Goal: Transaction & Acquisition: Purchase product/service

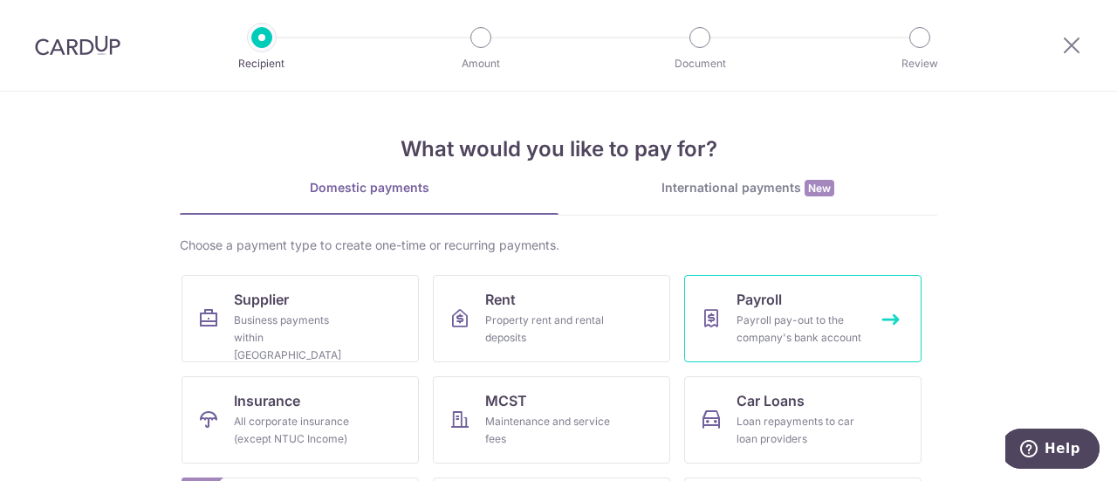
click at [819, 329] on div "Payroll pay-out to the company's bank account" at bounding box center [800, 329] width 126 height 35
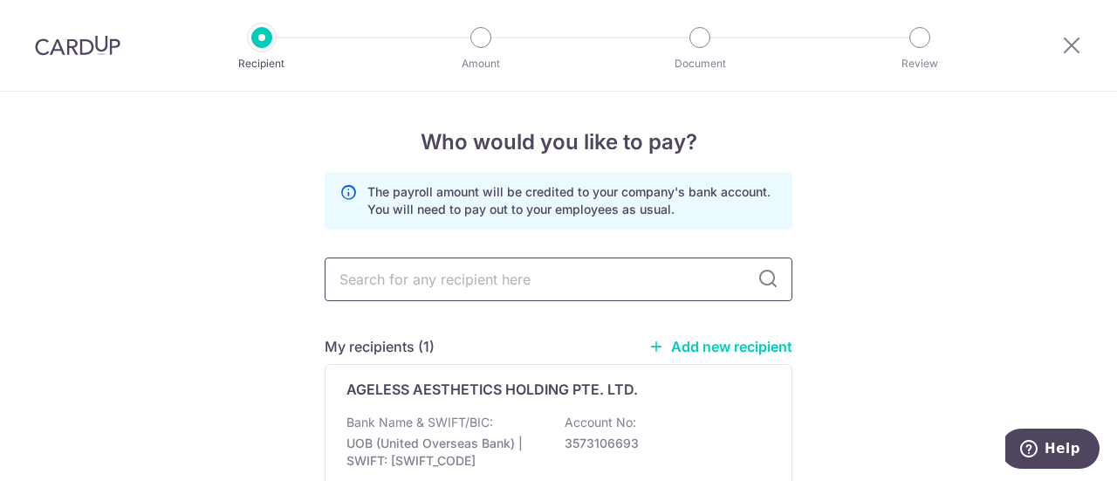
click at [593, 282] on input "text" at bounding box center [559, 279] width 468 height 44
click at [512, 402] on div "AGELESS AESTHETICS HOLDING PTE. LTD. Bank Name & SWIFT/BIC: UOB (United Oversea…" at bounding box center [559, 444] width 468 height 161
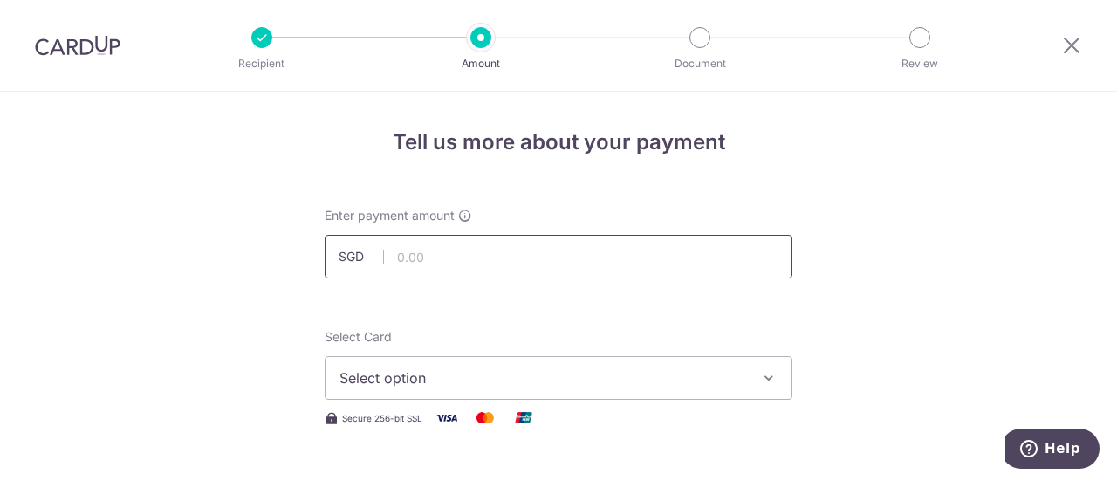
paste input "13,890.69"
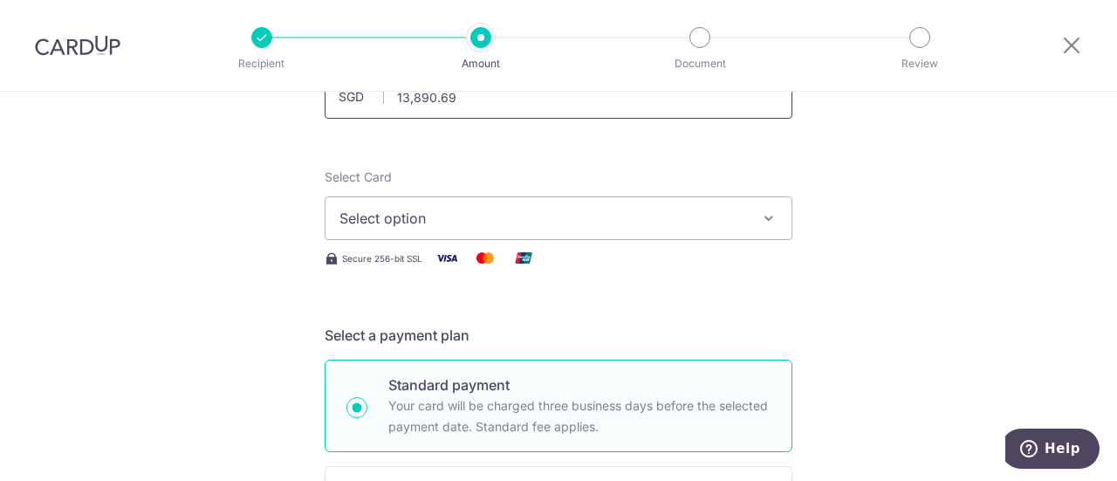
scroll to position [175, 0]
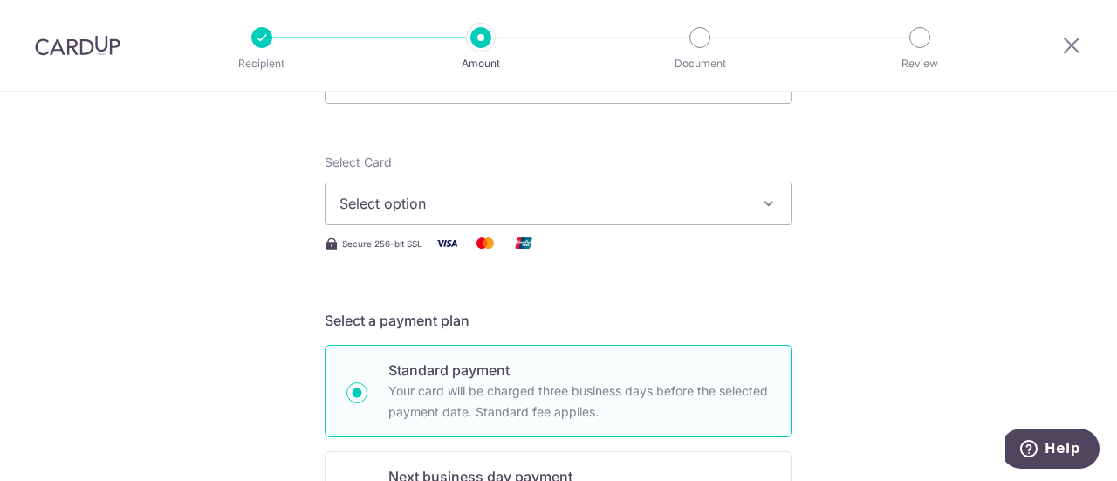
type input "13,890.69"
click at [525, 206] on span "Select option" at bounding box center [542, 203] width 407 height 21
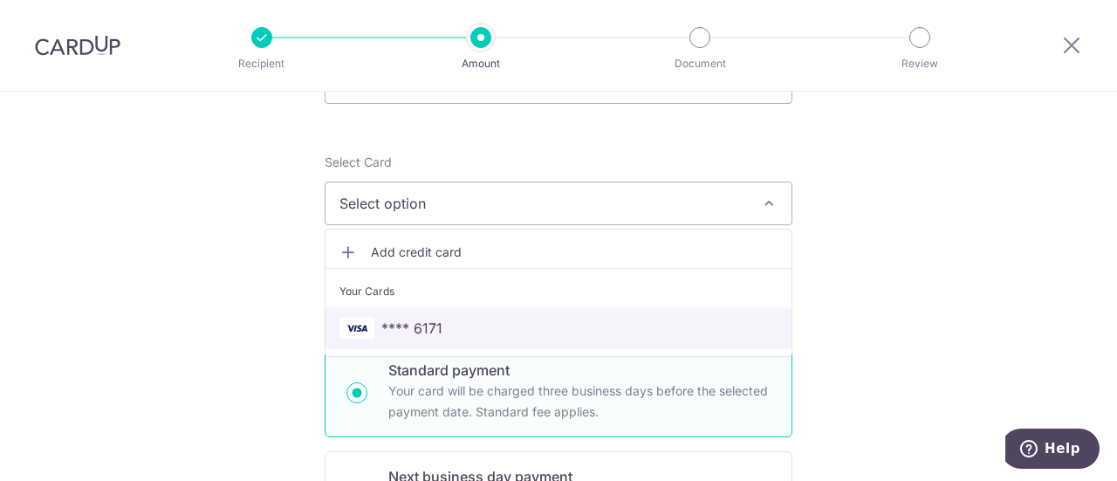
click at [459, 318] on span "**** 6171" at bounding box center [558, 328] width 438 height 21
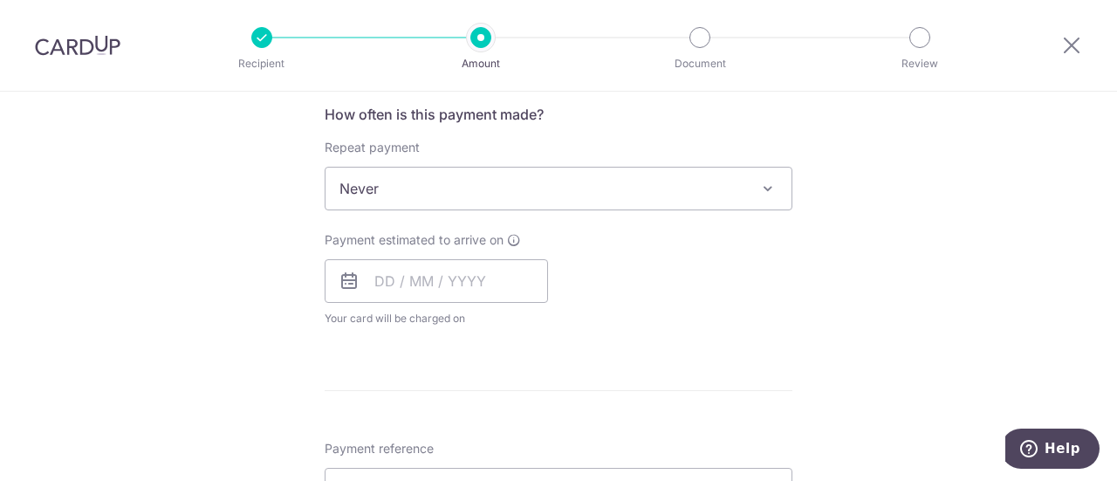
scroll to position [698, 0]
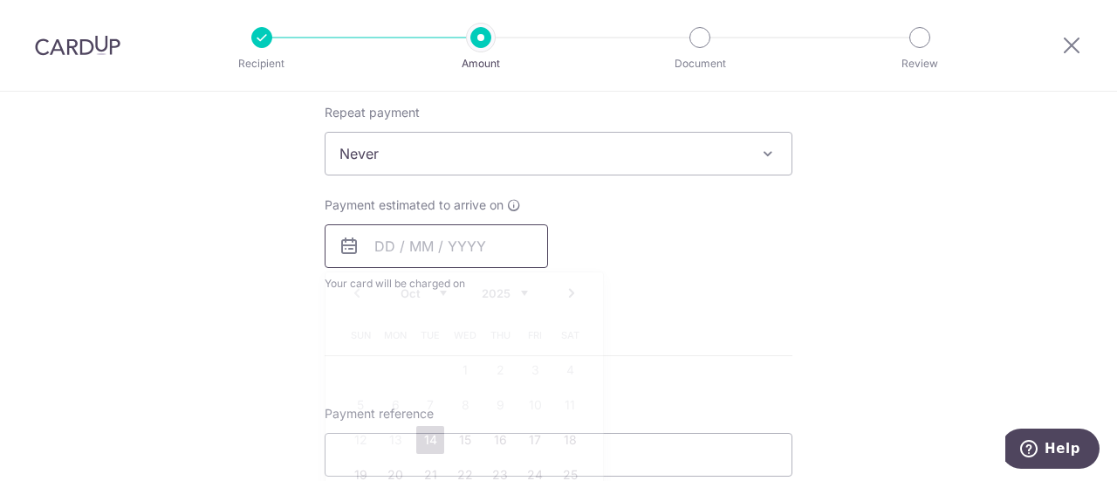
click at [478, 240] on input "text" at bounding box center [436, 246] width 223 height 44
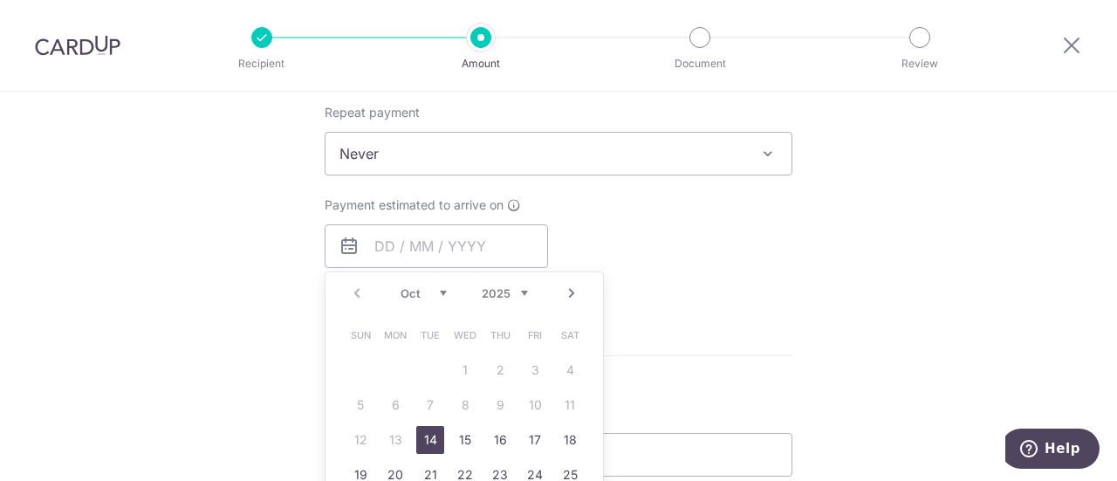
click at [428, 432] on link "14" at bounding box center [430, 440] width 28 height 28
type input "14/10/2025"
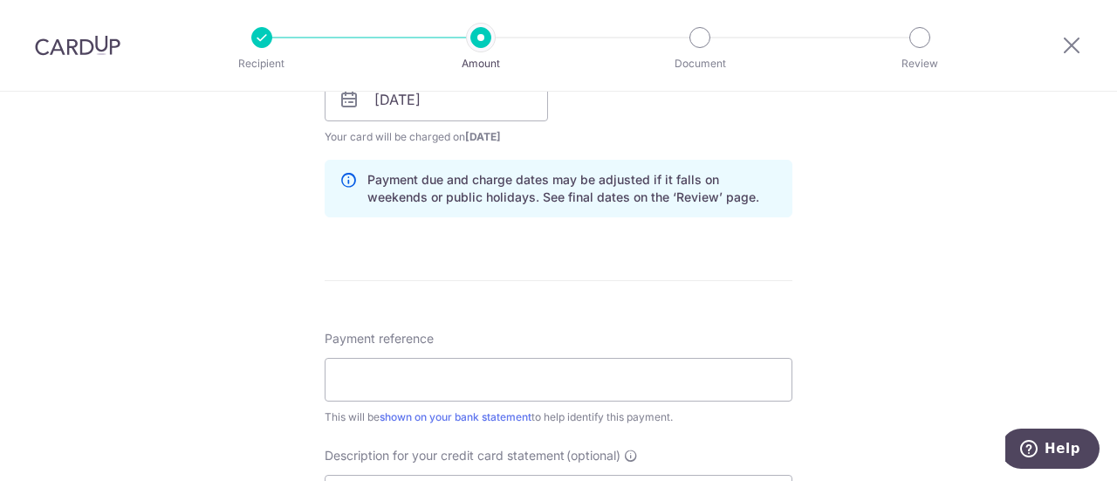
scroll to position [873, 0]
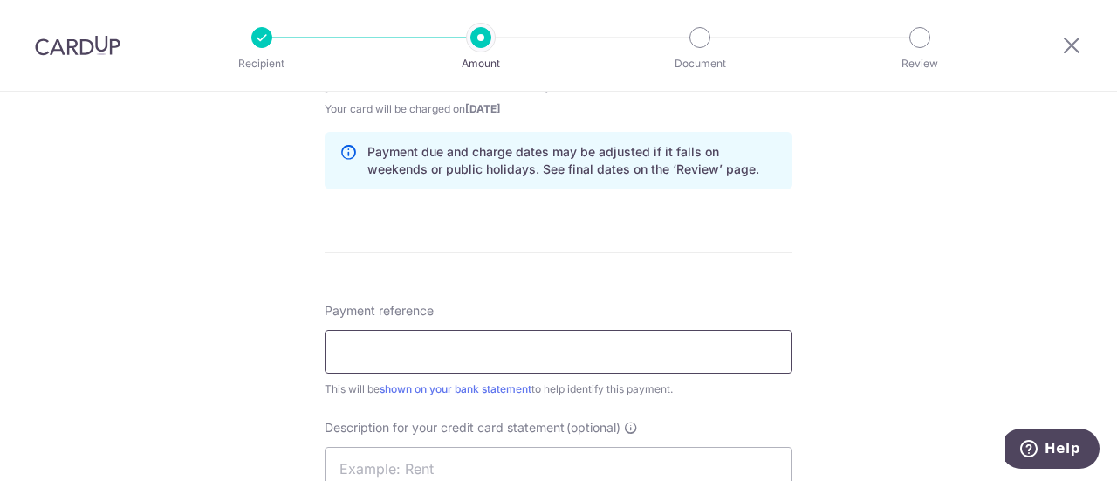
click at [532, 348] on input "Payment reference" at bounding box center [559, 352] width 468 height 44
click at [405, 349] on input "AWPL APR 25 PAYROLL" at bounding box center [559, 352] width 468 height 44
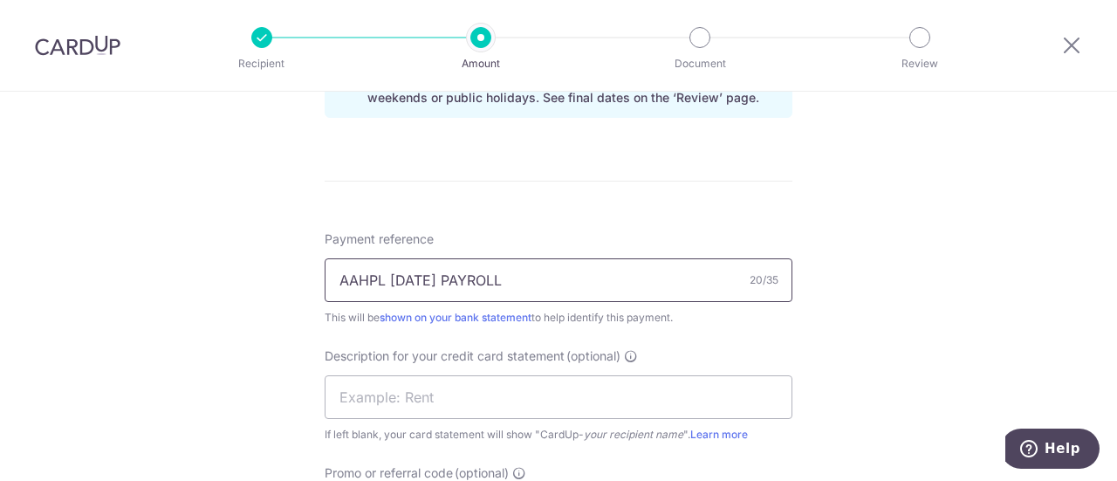
scroll to position [960, 0]
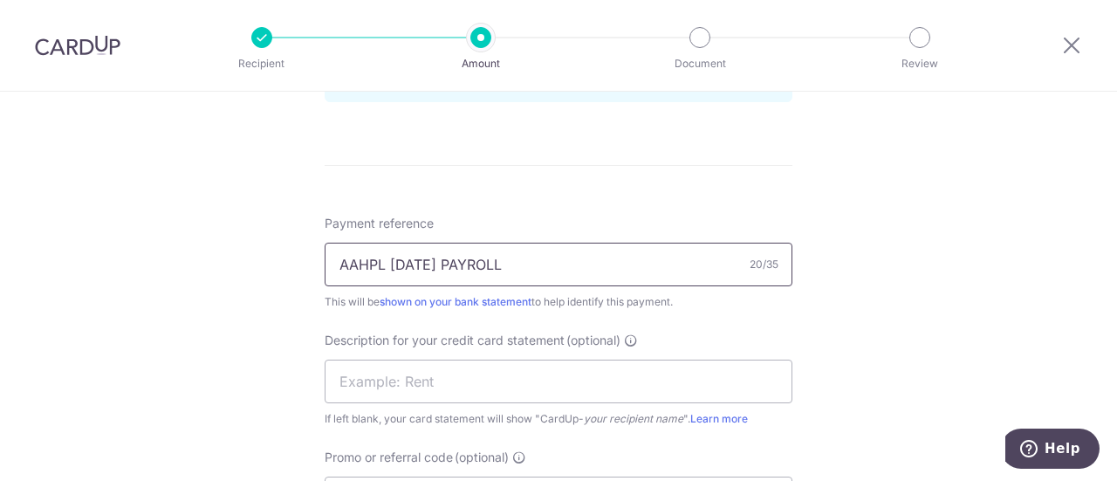
drag, startPoint x: 333, startPoint y: 256, endPoint x: 499, endPoint y: 271, distance: 166.5
click at [499, 271] on input "AAHPL SEP 25 PAYROLL" at bounding box center [559, 265] width 468 height 44
type input "AAHPL SEP 25 PAYROLL"
click at [415, 390] on input "text" at bounding box center [559, 382] width 468 height 44
paste input "AAHPL SEP 25 PA"
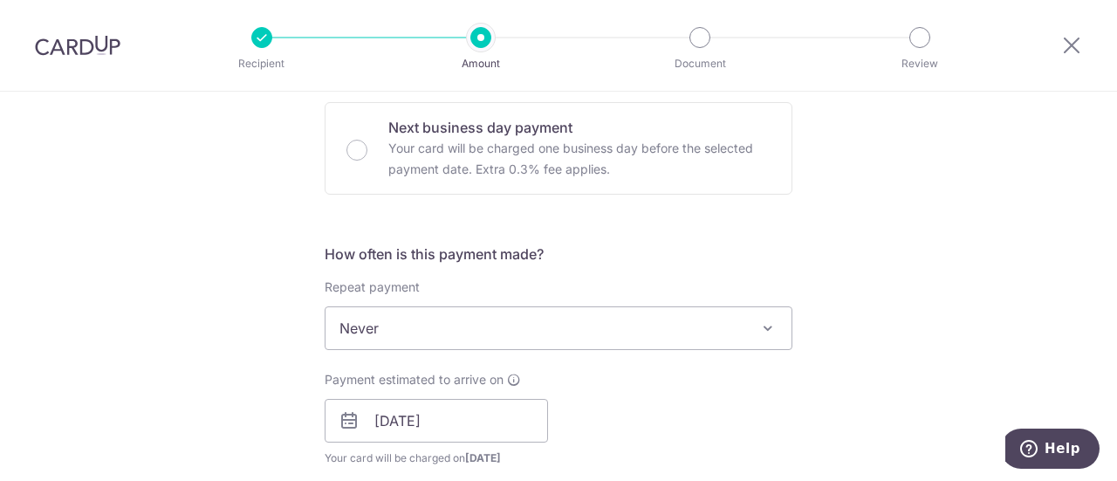
scroll to position [1047, 0]
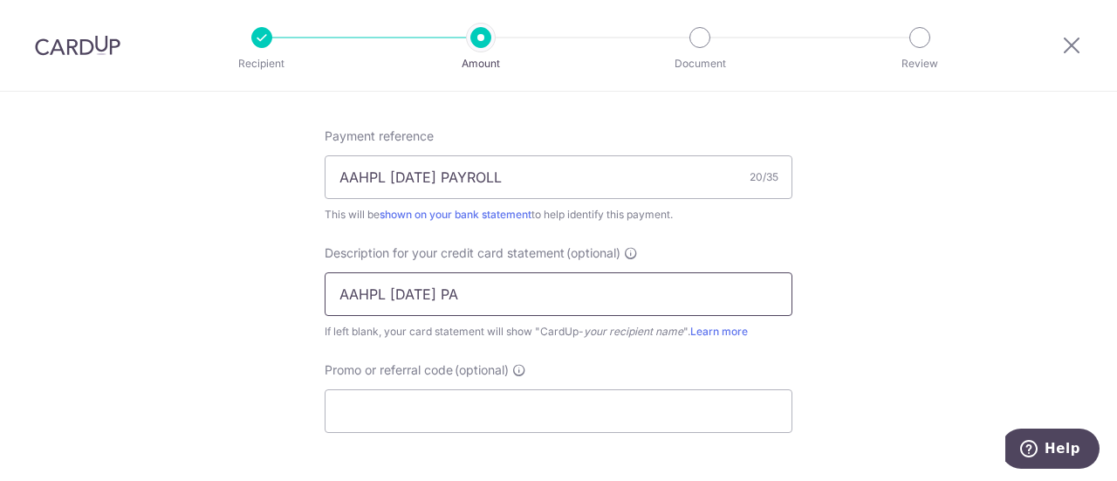
click at [416, 287] on input "AAHPL SEP 25 PA" at bounding box center [559, 294] width 468 height 44
click at [485, 294] on input "AAHPL SEP25 PA" at bounding box center [559, 294] width 468 height 44
type input "AAHPL SEP25 PAY"
click at [449, 427] on input "Promo or referral code (optional)" at bounding box center [559, 411] width 468 height 44
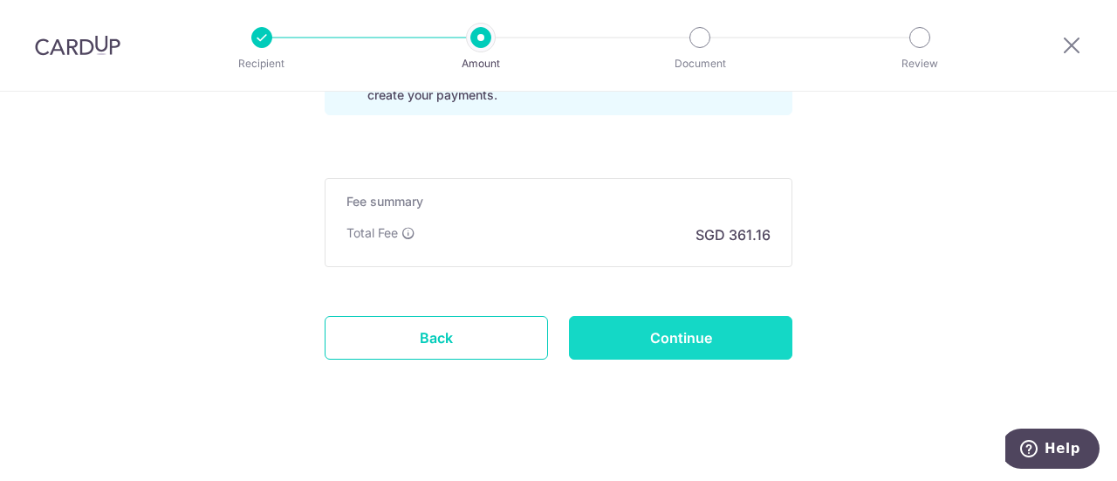
scroll to position [1434, 0]
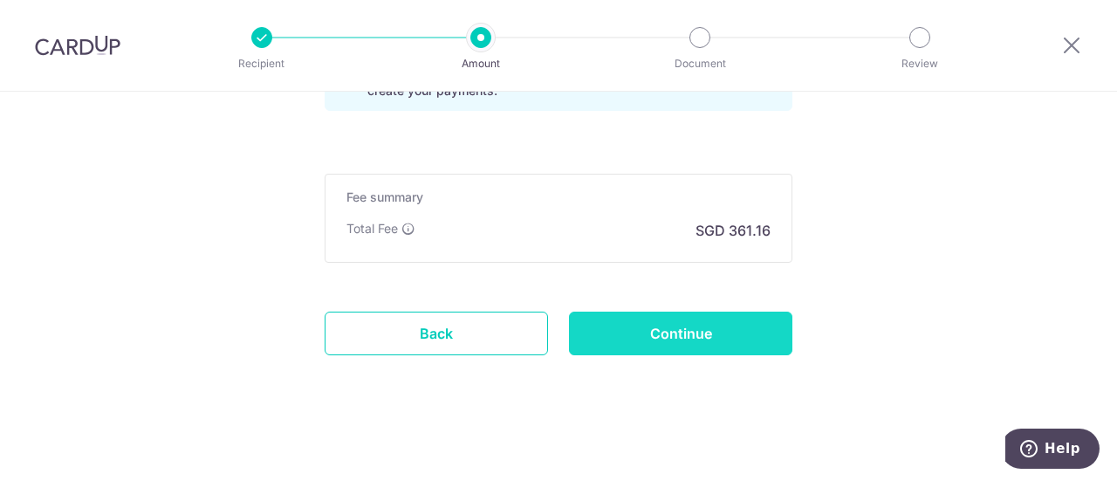
type input "AM170"
click at [691, 325] on input "Continue" at bounding box center [680, 334] width 223 height 44
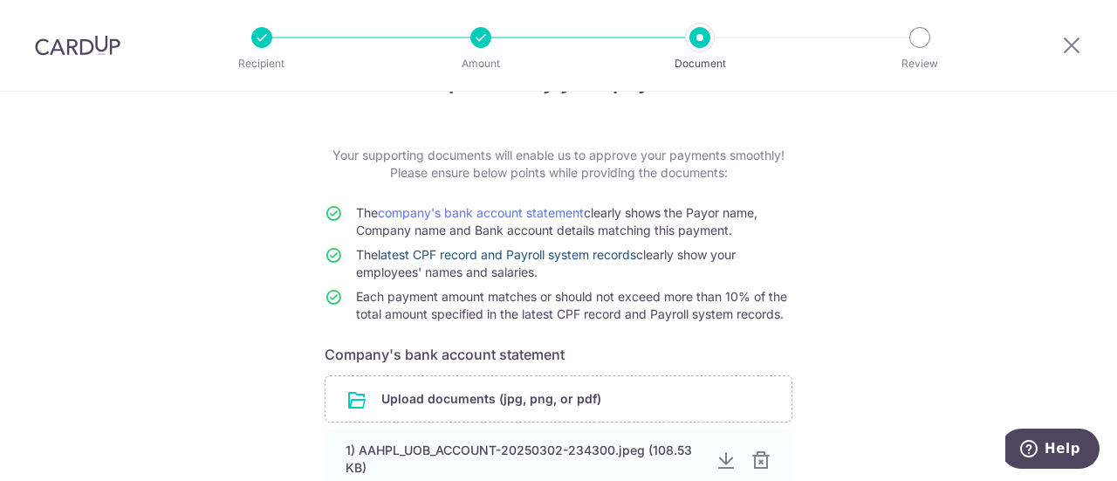
scroll to position [87, 0]
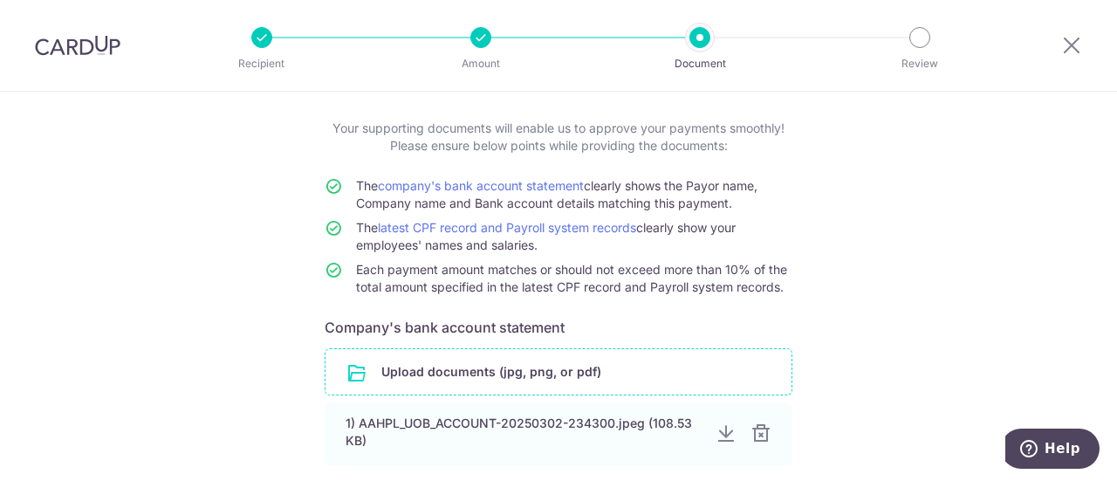
click at [508, 380] on input "file" at bounding box center [558, 371] width 466 height 45
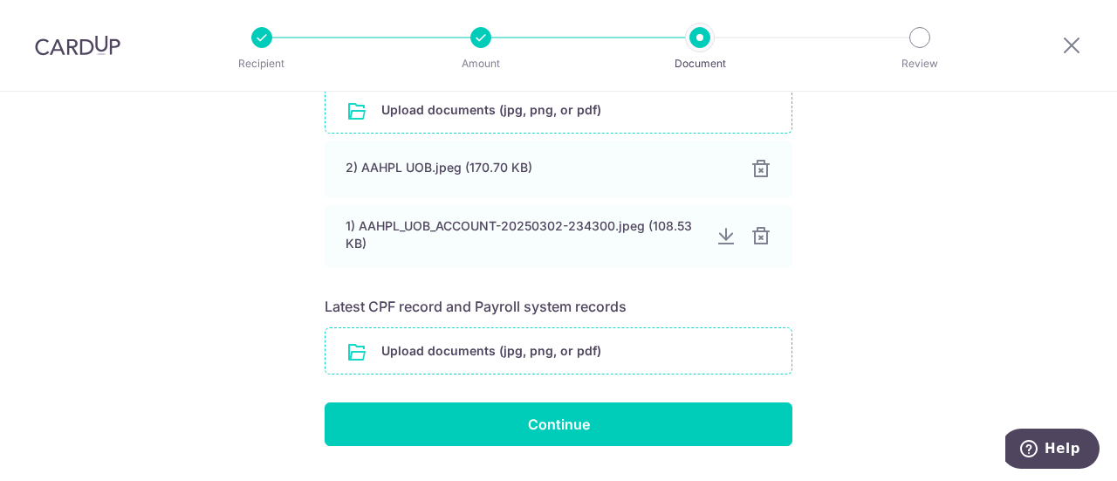
click at [544, 359] on input "file" at bounding box center [558, 350] width 466 height 45
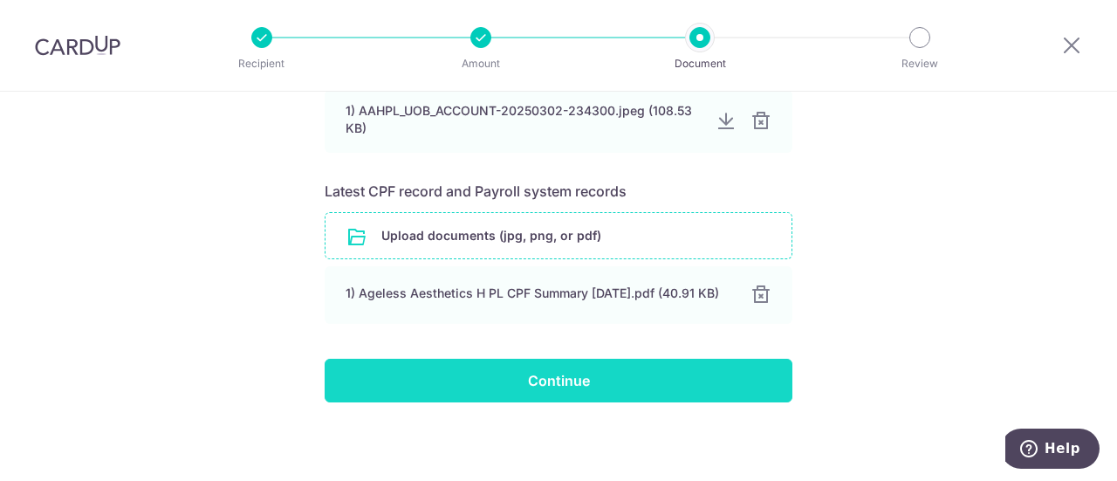
scroll to position [465, 0]
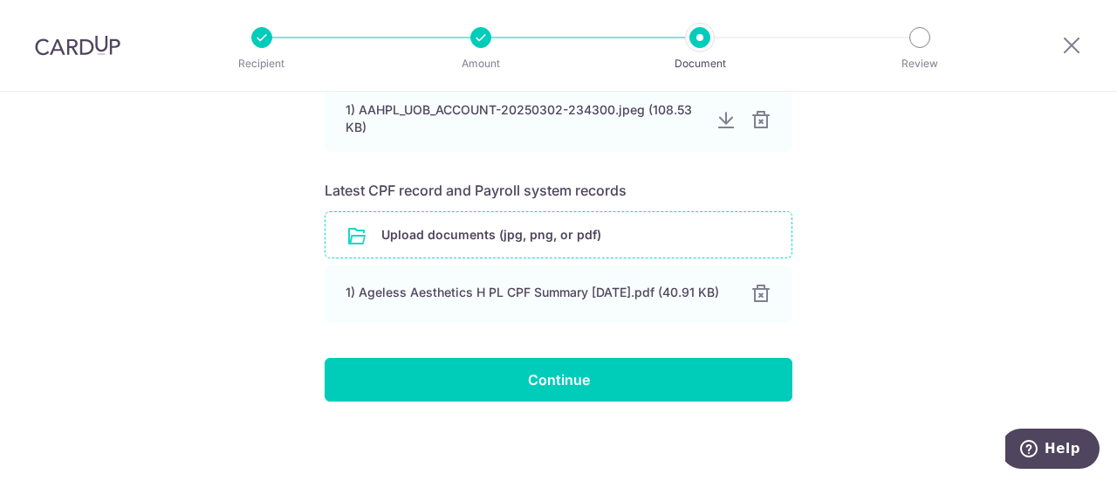
click at [476, 244] on input "file" at bounding box center [558, 234] width 466 height 45
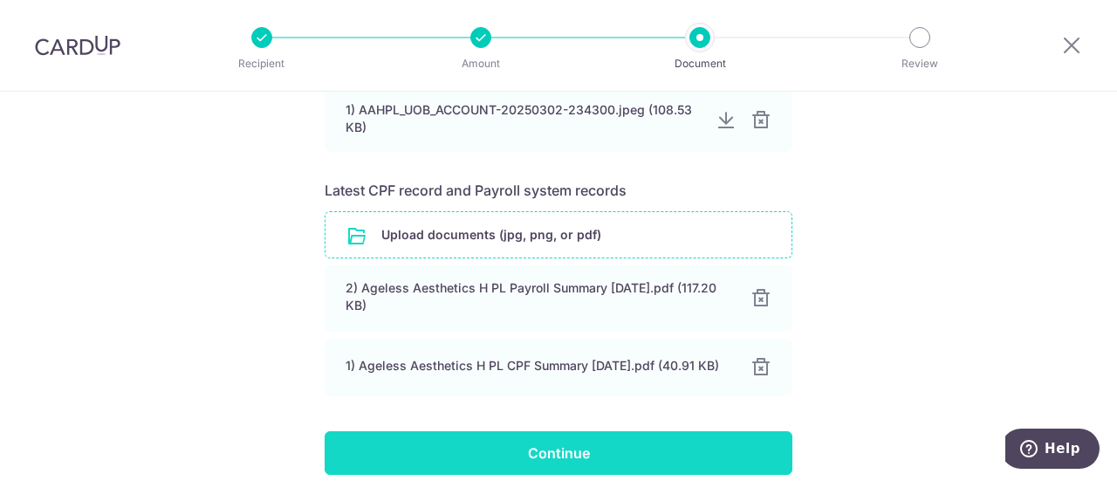
click at [569, 456] on input "Continue" at bounding box center [559, 453] width 468 height 44
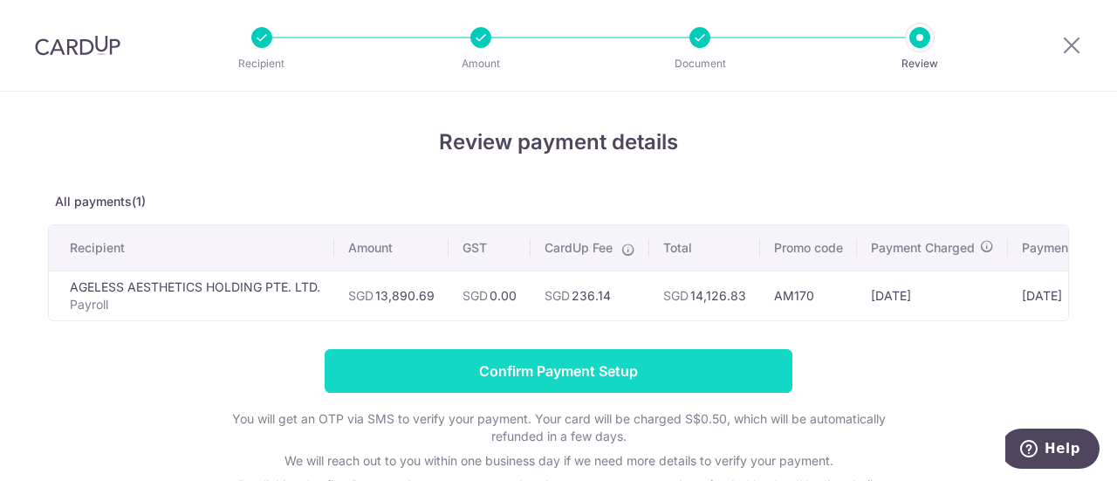
click at [623, 372] on input "Confirm Payment Setup" at bounding box center [559, 371] width 468 height 44
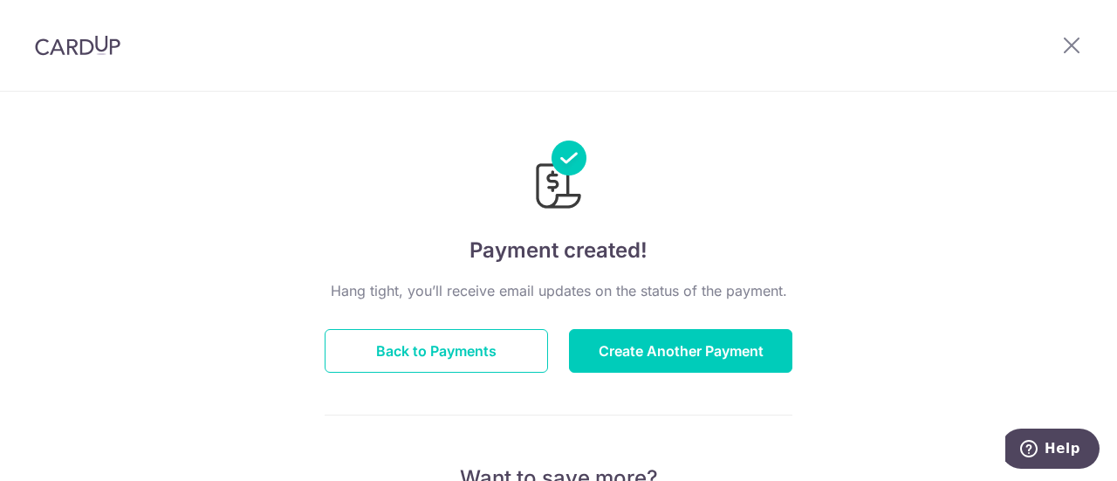
click at [78, 39] on img at bounding box center [78, 45] width 86 height 21
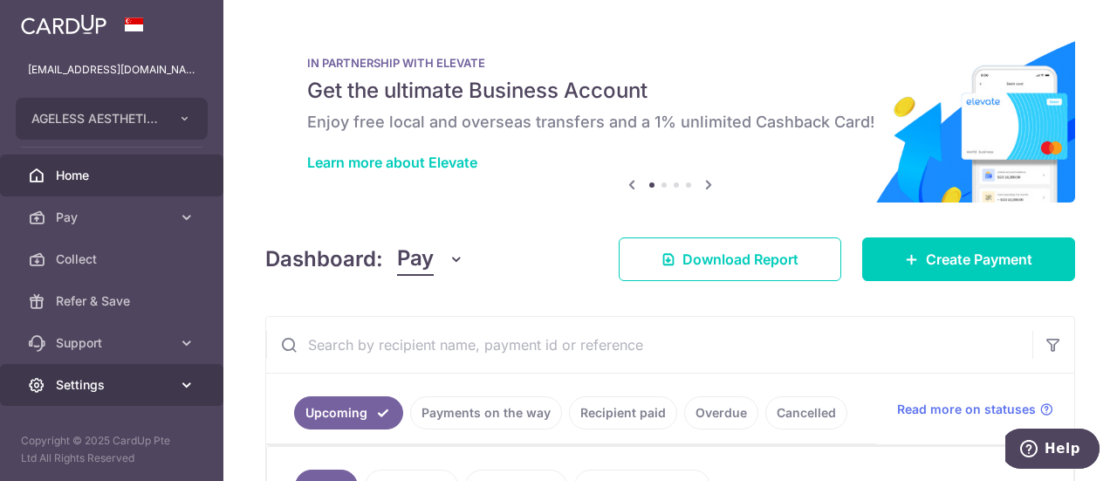
click at [99, 390] on span "Settings" at bounding box center [113, 384] width 115 height 17
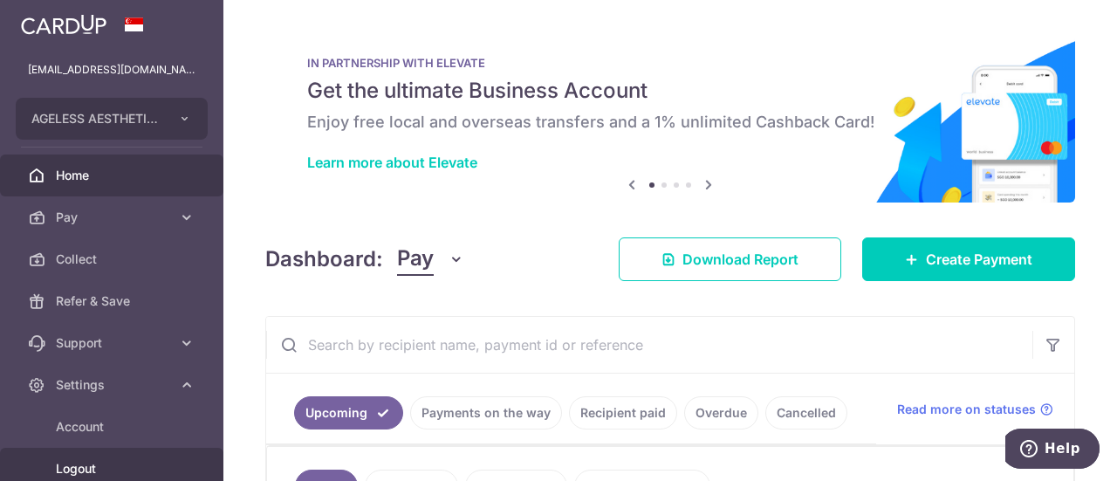
click at [113, 463] on span "Logout" at bounding box center [113, 468] width 115 height 17
